Goal: Book appointment/travel/reservation

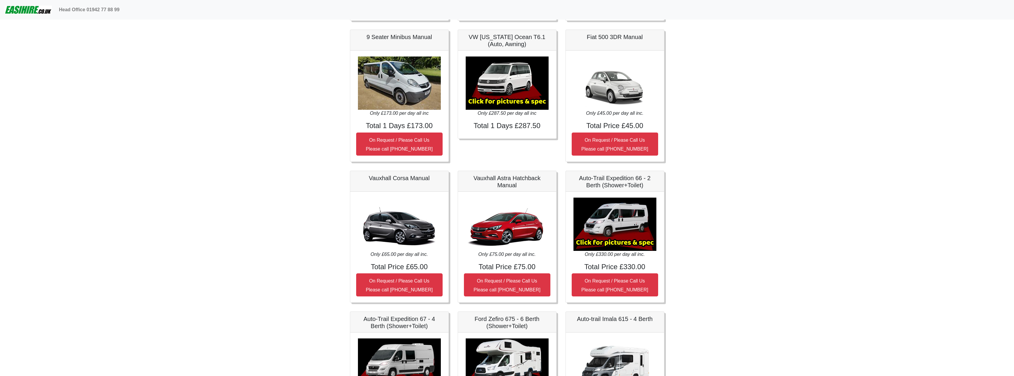
scroll to position [614, 0]
click at [727, 193] on body "Head Office 01942 77 88 99 Easirent Car & Van Hire Quotations from Jaybank Leis…" at bounding box center [507, -1] width 1014 height 1227
click at [536, 280] on small "On Request / Please Call Us Please call 01942 77 88 99" at bounding box center [507, 286] width 67 height 14
drag, startPoint x: 531, startPoint y: 279, endPoint x: 731, endPoint y: 247, distance: 203.0
click at [742, 243] on body "Head Office 01942 77 88 99 Easirent Car & Van Hire Quotations from Jaybank Leis…" at bounding box center [507, -1] width 1014 height 1227
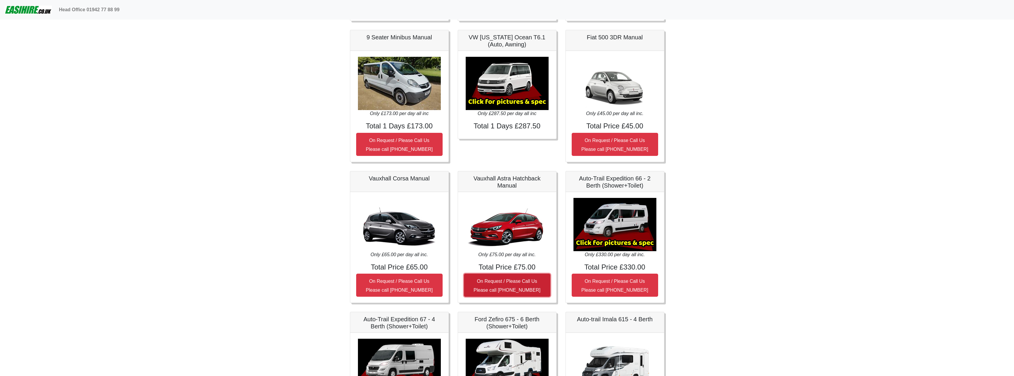
click at [491, 282] on small "On Request / Please Call Us Please call 01942 77 88 99" at bounding box center [507, 286] width 67 height 14
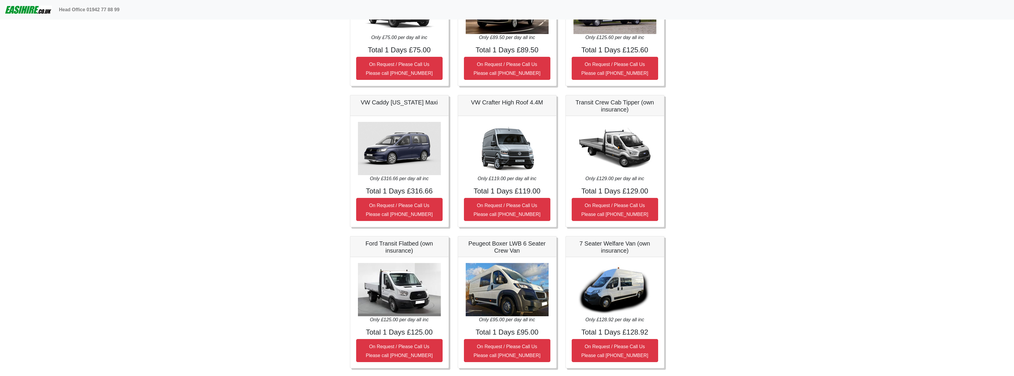
scroll to position [259, 0]
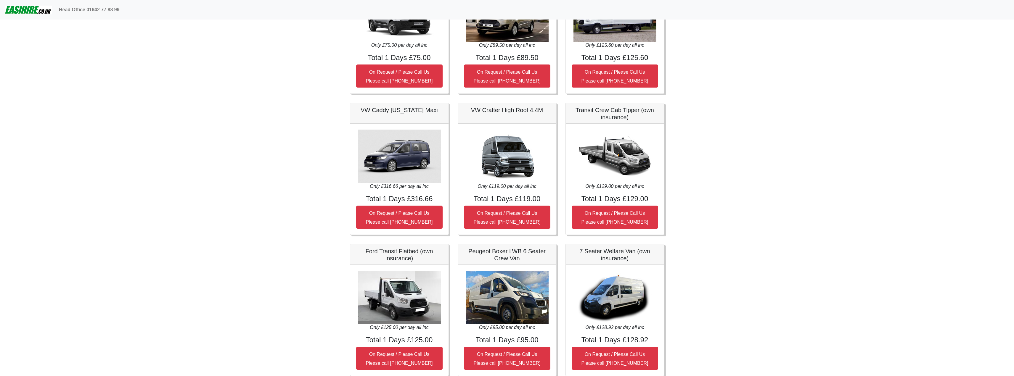
click at [767, 181] on body "Head Office 01942 77 88 99 Easirent Car & Van Hire Quotations from Jaybank Leis…" at bounding box center [507, 354] width 1014 height 1227
drag, startPoint x: 877, startPoint y: 89, endPoint x: 875, endPoint y: 93, distance: 4.3
click at [876, 93] on body "Head Office 01942 77 88 99 Easirent Car & Van Hire Quotations from Jaybank Leis…" at bounding box center [507, 354] width 1014 height 1227
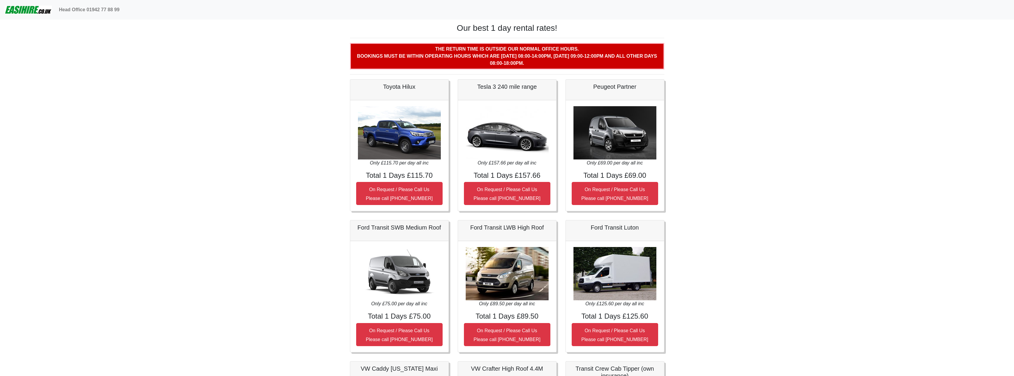
scroll to position [259, 0]
